Goal: Find contact information: Find contact information

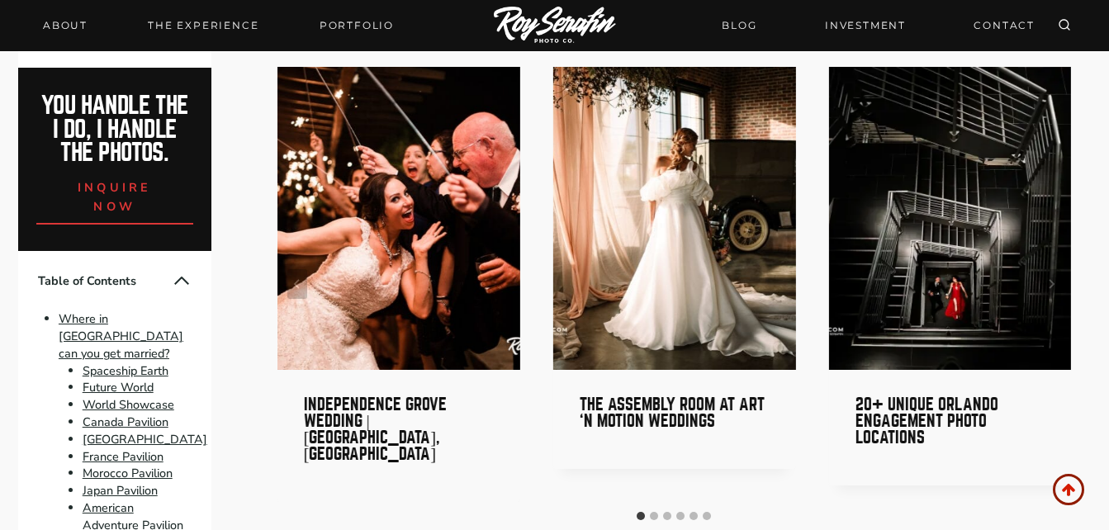
scroll to position [14153, 0]
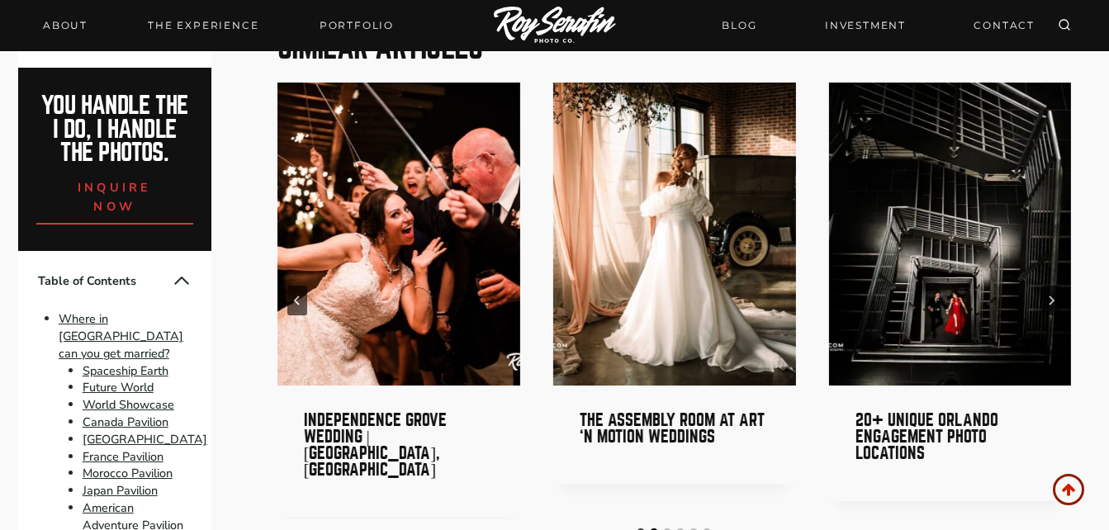
click at [652, 529] on button "Go to slide 2" at bounding box center [654, 533] width 8 height 8
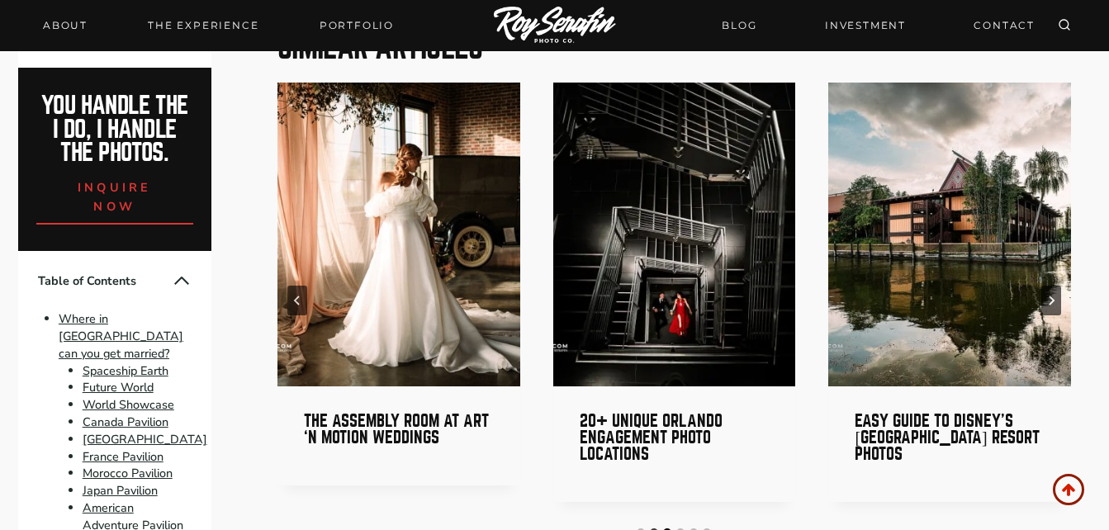
click at [666, 529] on button "Go to slide 3" at bounding box center [667, 533] width 8 height 8
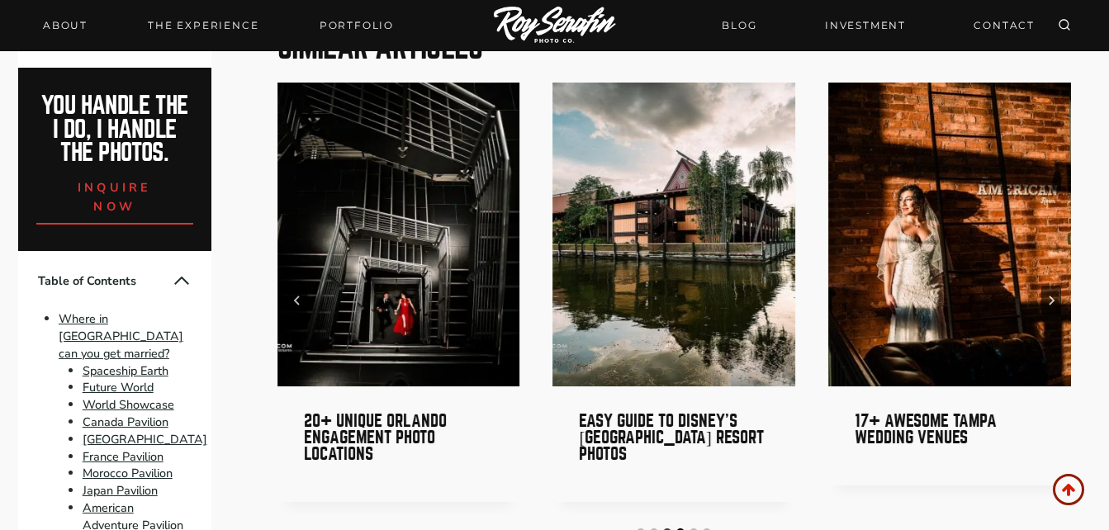
click at [682, 529] on button "Go to slide 4" at bounding box center [680, 533] width 8 height 8
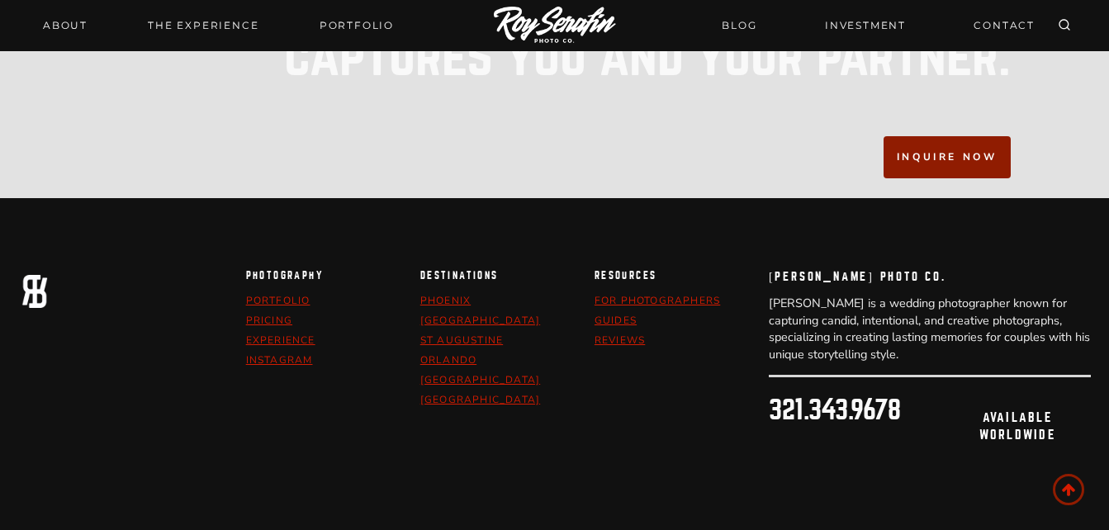
scroll to position [15051, 0]
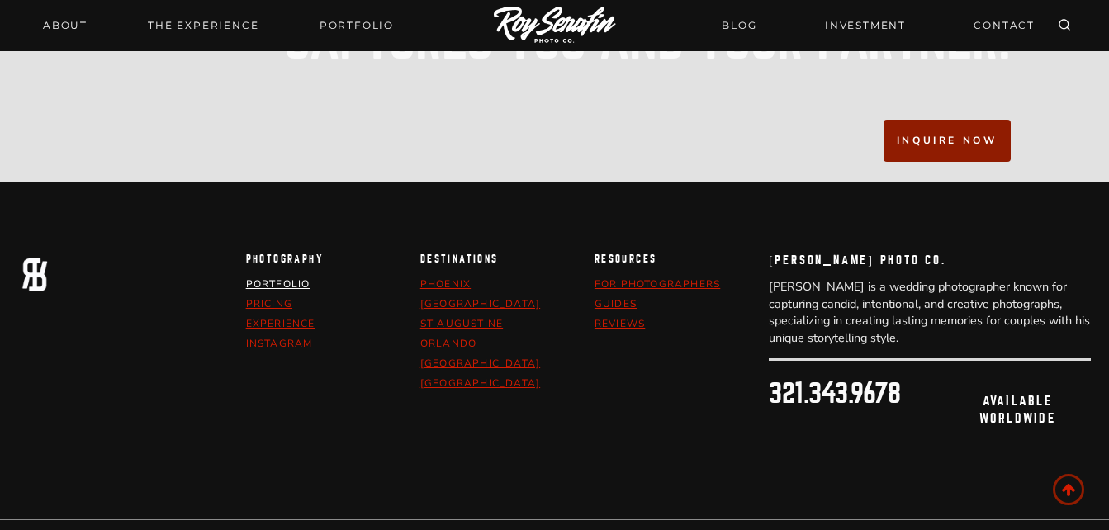
click at [272, 277] on link "portfolio" at bounding box center [278, 283] width 64 height 13
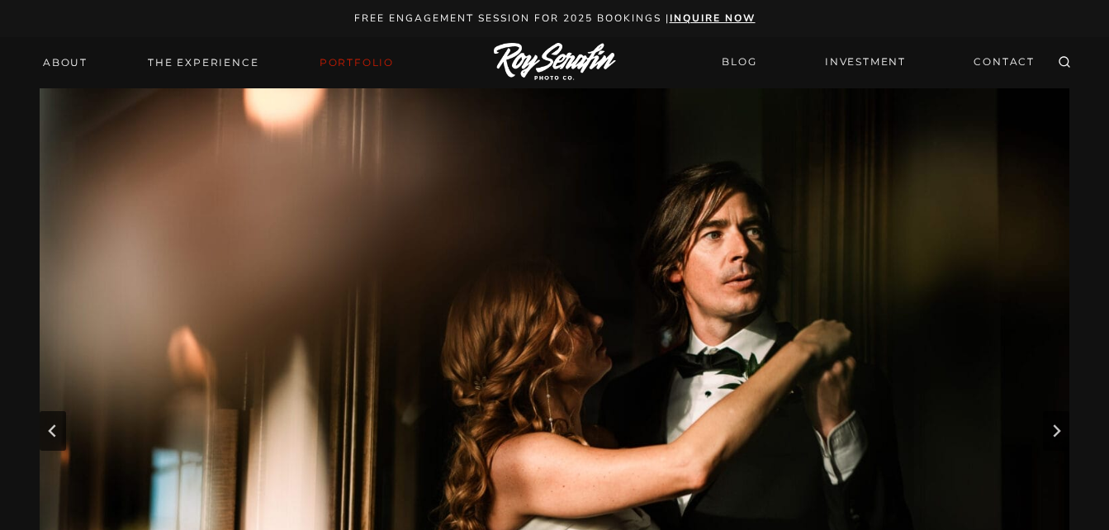
click at [709, 17] on strong "inquire now" at bounding box center [713, 18] width 86 height 13
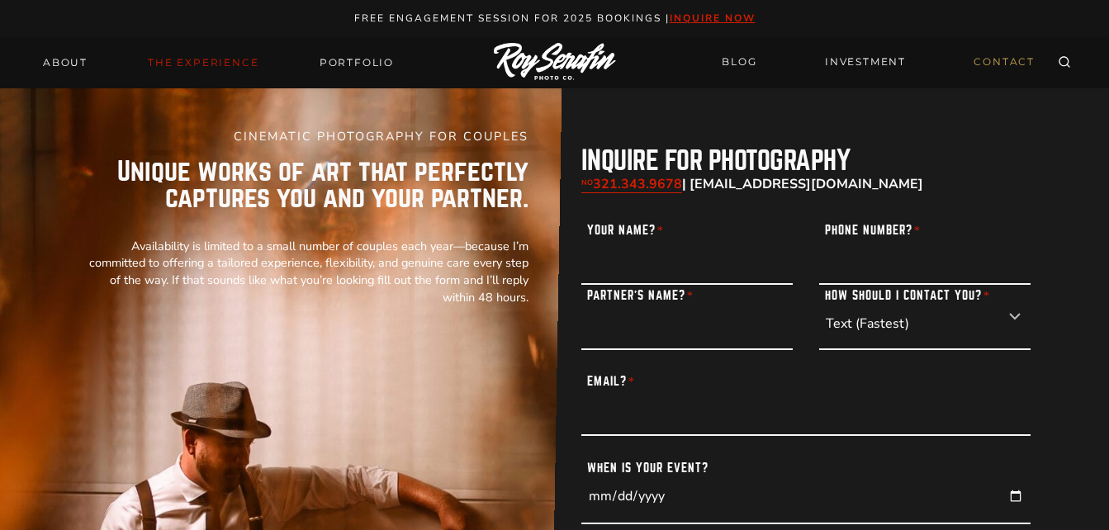
click at [189, 60] on link "THE EXPERIENCE" at bounding box center [203, 62] width 130 height 23
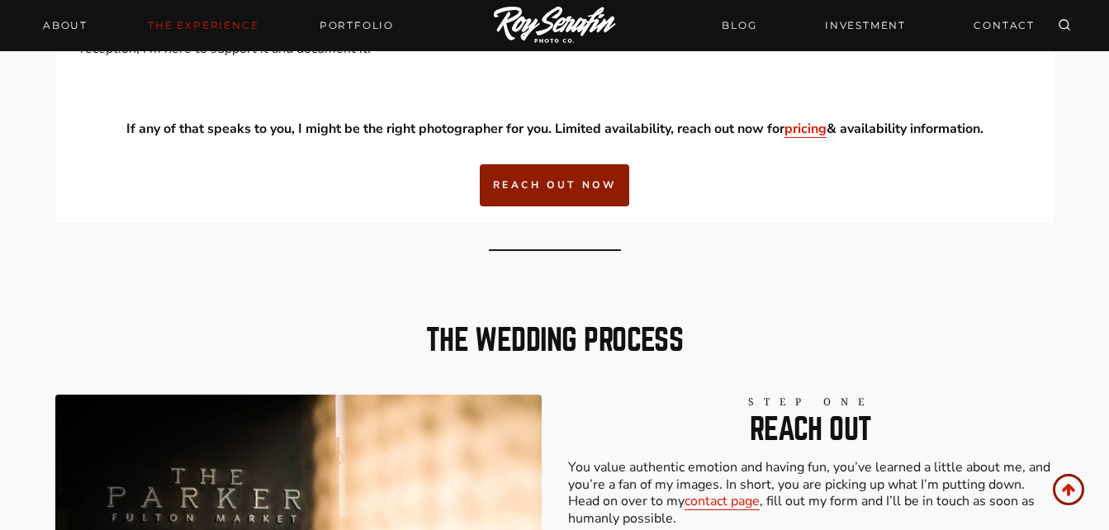
scroll to position [2124, 0]
